Goal: Task Accomplishment & Management: Complete application form

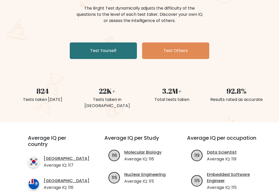
scroll to position [64, 0]
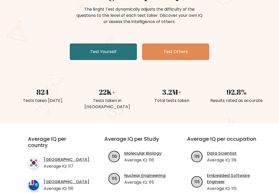
click at [120, 98] on div "Tests taken in Iraq" at bounding box center [107, 104] width 58 height 12
click at [107, 92] on div "22K+" at bounding box center [107, 92] width 58 height 11
click at [106, 95] on div "22K+" at bounding box center [107, 92] width 58 height 11
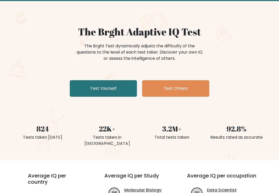
scroll to position [0, 0]
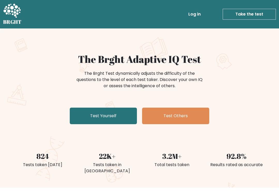
click at [122, 113] on link "Test Yourself" at bounding box center [103, 116] width 67 height 17
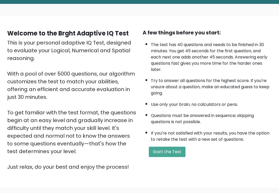
scroll to position [28, 0]
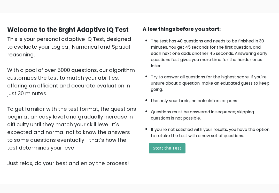
click at [175, 153] on button "Start the Test" at bounding box center [167, 148] width 37 height 10
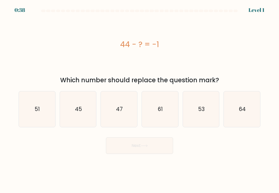
click at [86, 119] on icon "45" at bounding box center [78, 109] width 36 height 36
click at [140, 99] on input "b. 45" at bounding box center [140, 98] width 0 height 3
radio input "true"
click at [144, 165] on body "0:38 Level 1 a." at bounding box center [139, 96] width 279 height 193
click at [151, 144] on button "Next" at bounding box center [139, 145] width 67 height 17
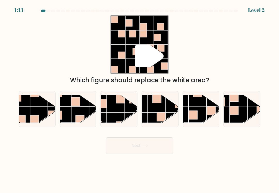
click at [118, 112] on rect at bounding box center [116, 103] width 18 height 18
click at [140, 99] on input "c." at bounding box center [140, 98] width 0 height 3
radio input "true"
click at [132, 144] on button "Next" at bounding box center [139, 145] width 67 height 17
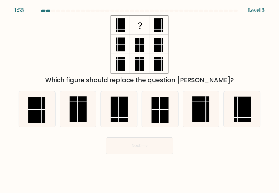
click at [126, 114] on rect at bounding box center [119, 110] width 17 height 26
click at [140, 99] on input "c." at bounding box center [140, 98] width 0 height 3
radio input "true"
click at [145, 149] on button "Next" at bounding box center [139, 145] width 67 height 17
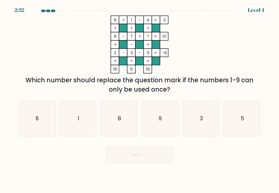
click at [170, 128] on icon "9" at bounding box center [160, 119] width 36 height 36
click at [140, 99] on input "d. 9" at bounding box center [140, 98] width 0 height 3
radio input "true"
click at [161, 155] on button "Next" at bounding box center [139, 155] width 67 height 17
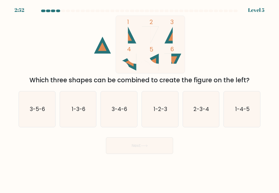
click at [159, 116] on icon "1-2-3" at bounding box center [160, 109] width 36 height 36
click at [140, 99] on input "d. 1-2-3" at bounding box center [140, 98] width 0 height 3
radio input "true"
click at [150, 150] on button "Next" at bounding box center [139, 145] width 67 height 17
